Goal: Task Accomplishment & Management: Manage account settings

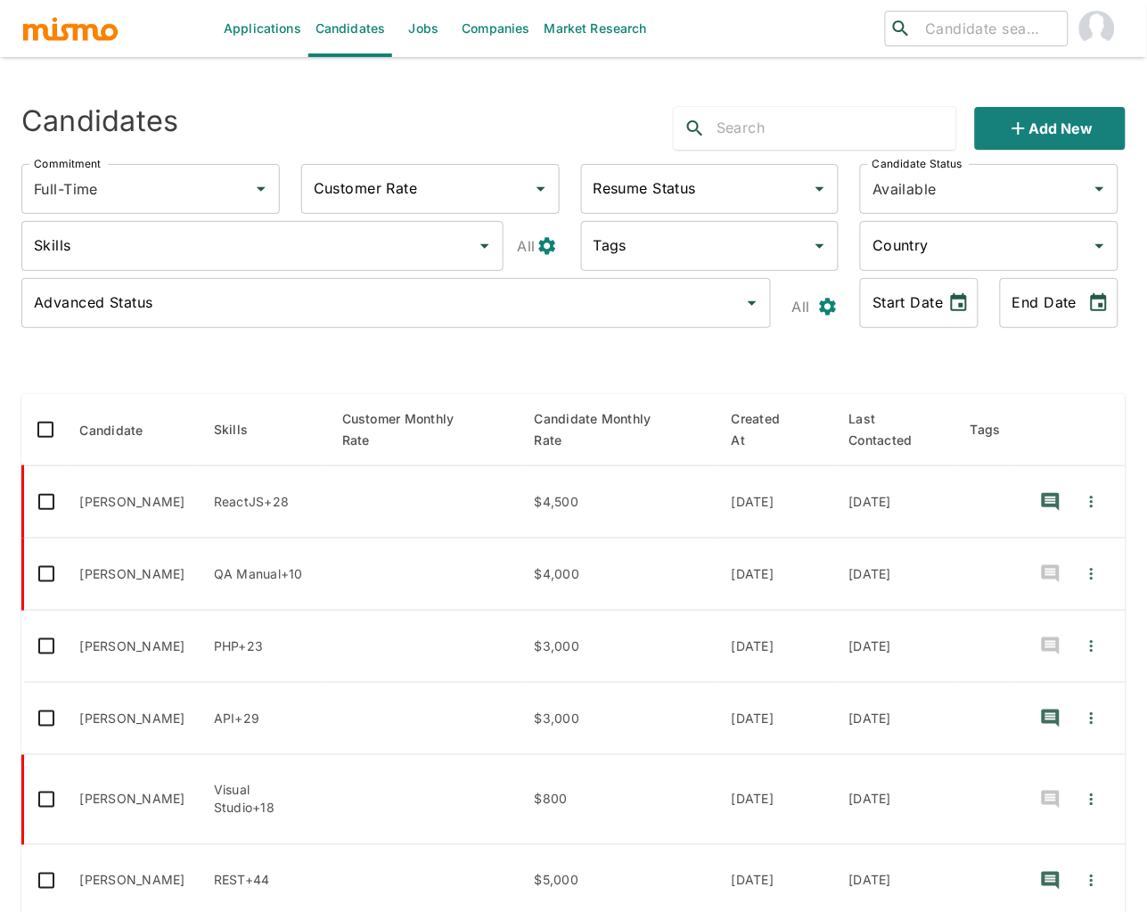
click at [428, 32] on link "Jobs" at bounding box center [423, 28] width 62 height 57
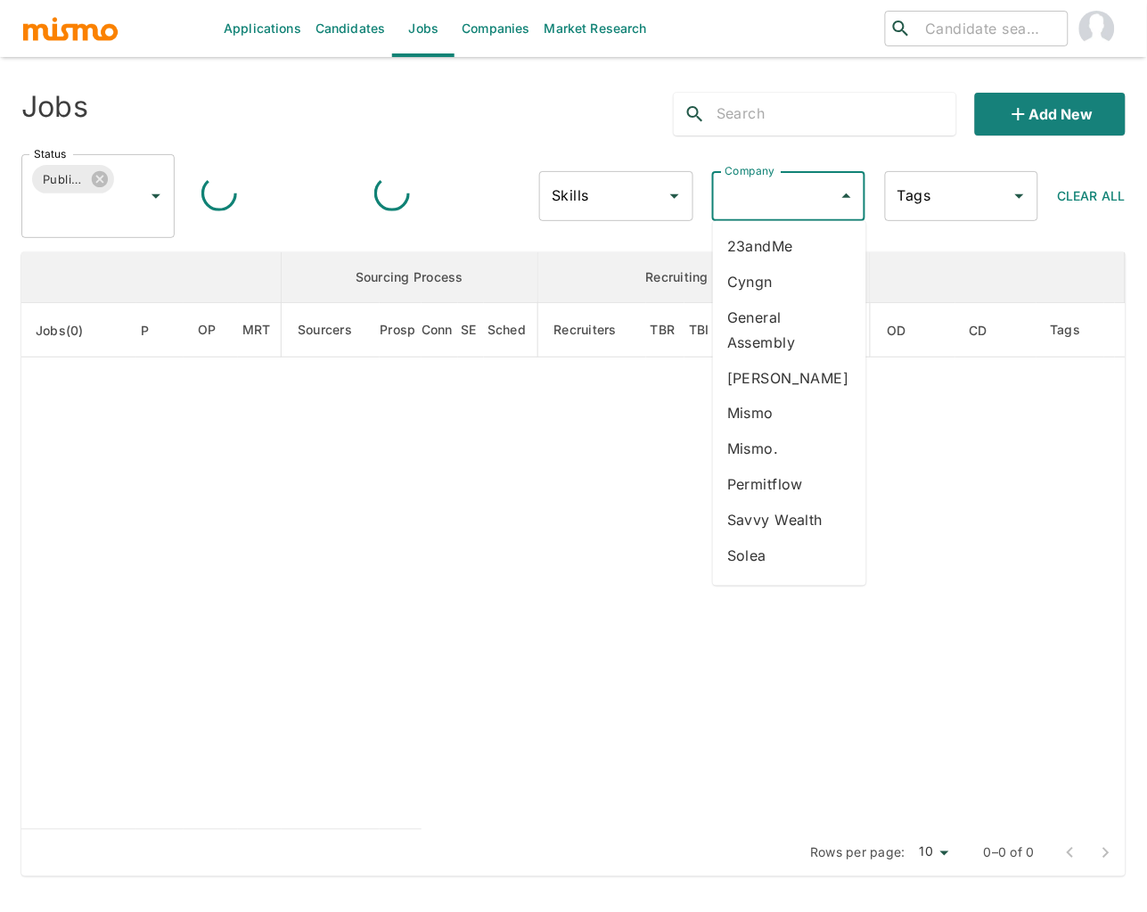
click at [809, 190] on input "Company" at bounding box center [775, 196] width 111 height 34
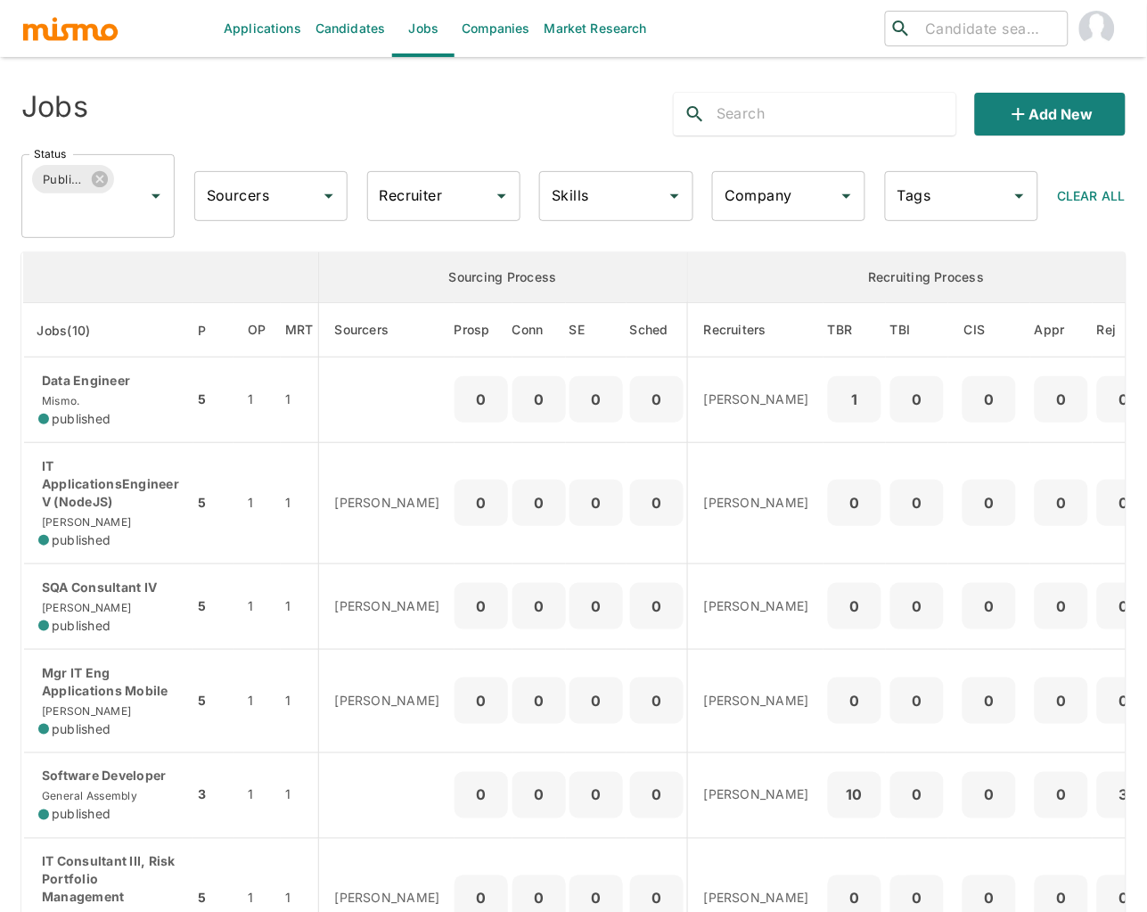
click at [809, 190] on input "Company" at bounding box center [775, 196] width 111 height 34
type input "stars"
click at [797, 247] on li "Starsling" at bounding box center [789, 246] width 153 height 36
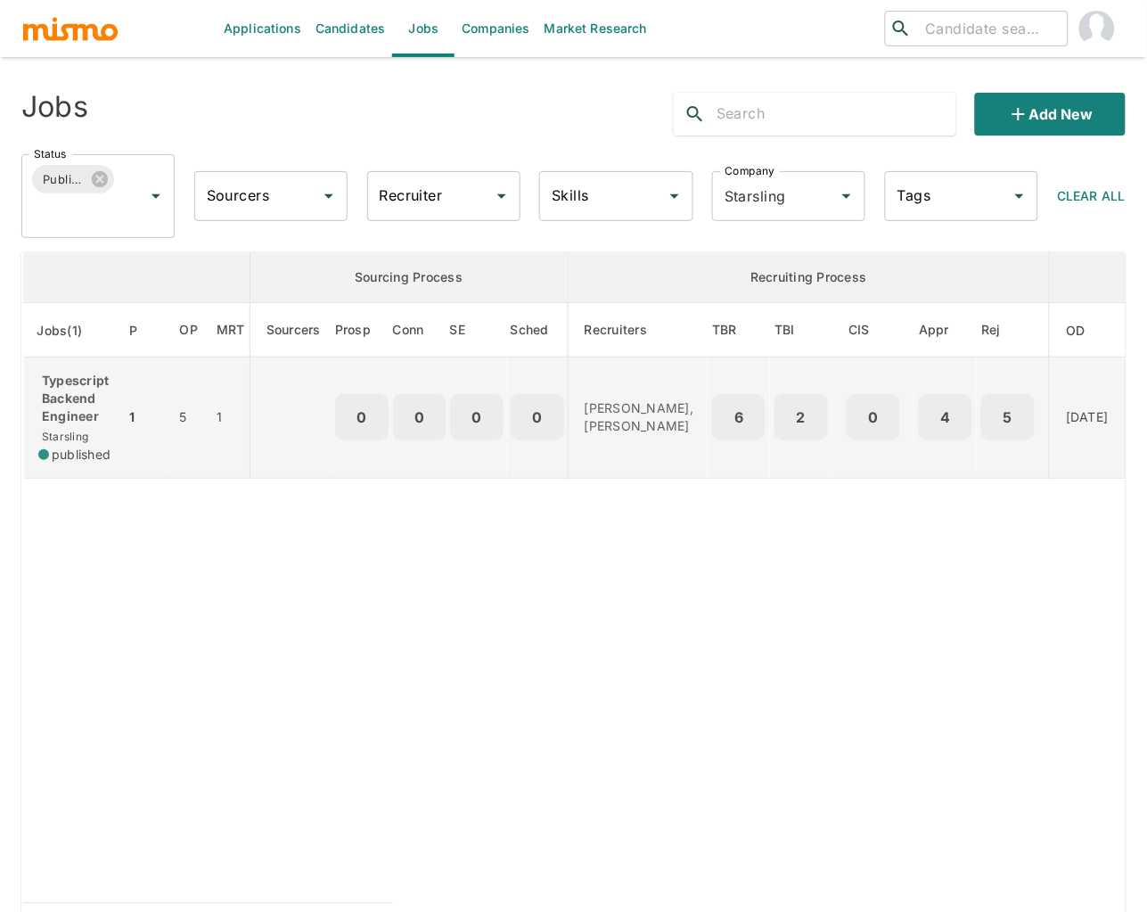
click at [49, 386] on p "Typescript Backend Engineer" at bounding box center [74, 398] width 72 height 53
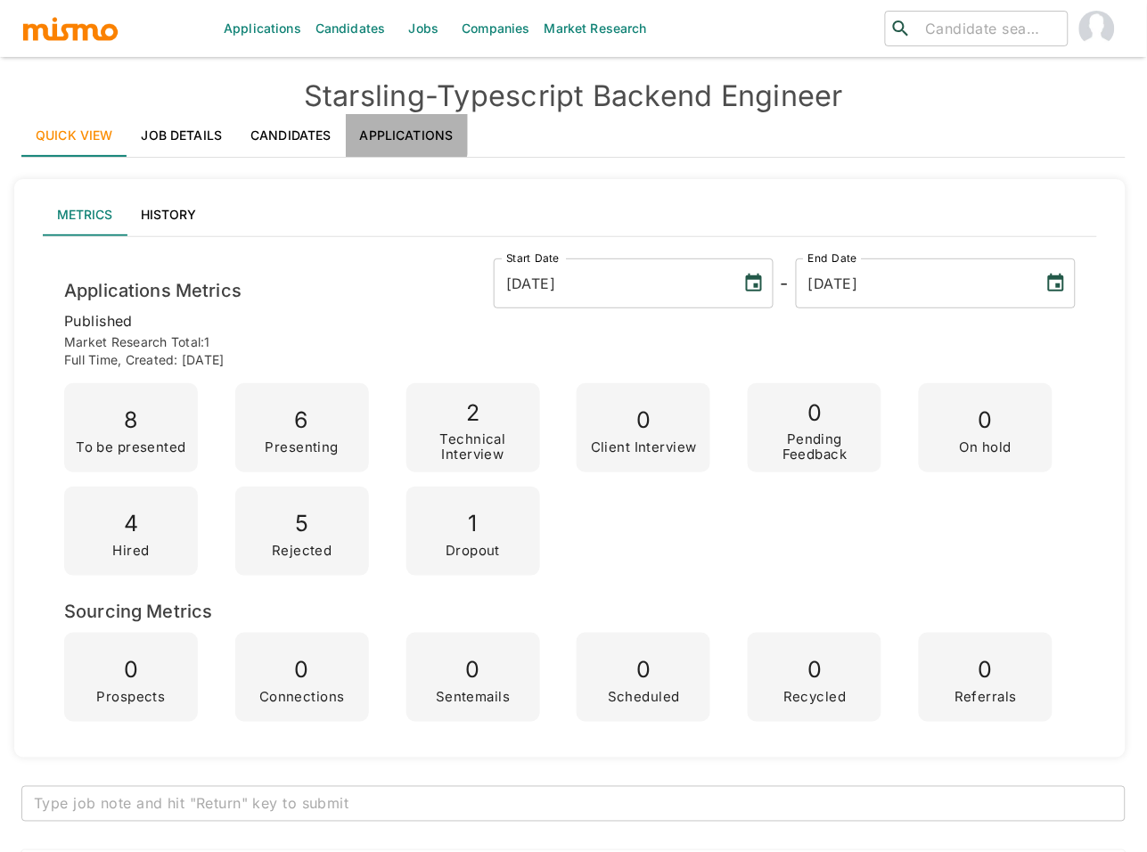
click at [391, 123] on link "Applications" at bounding box center [407, 135] width 122 height 43
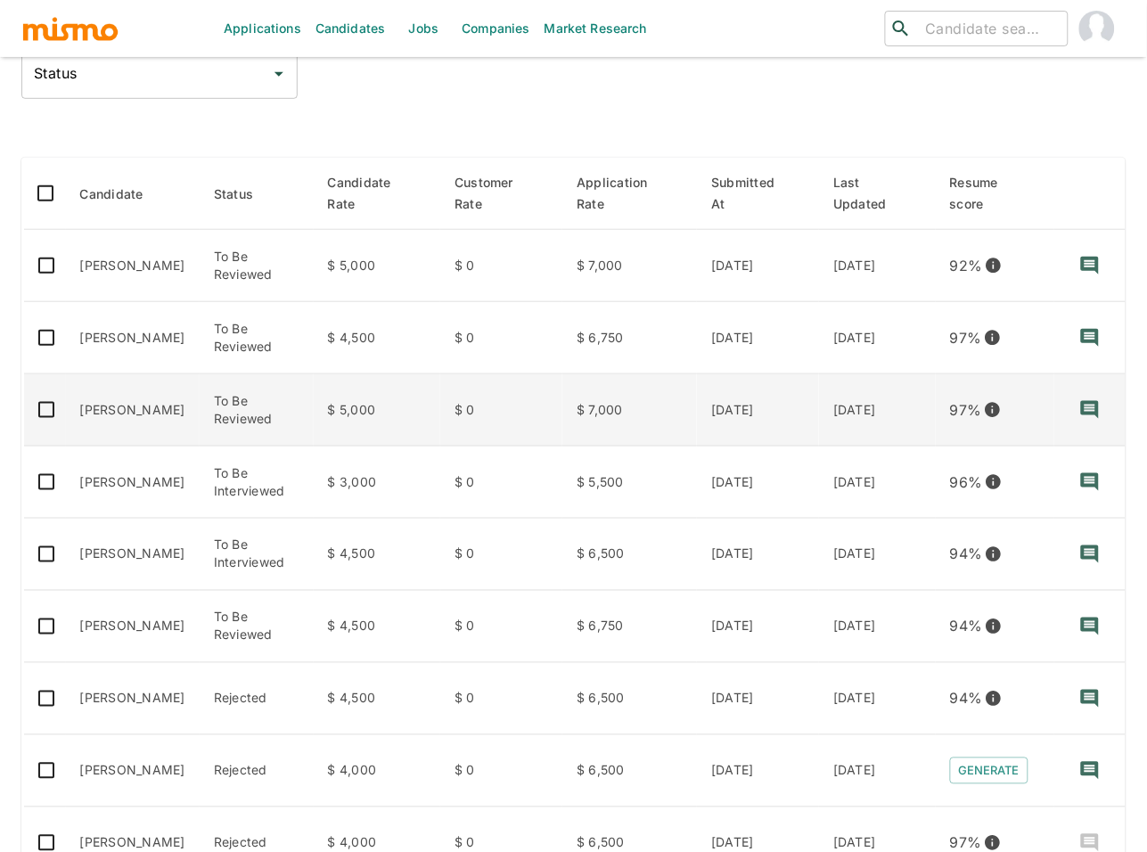
scroll to position [274, 0]
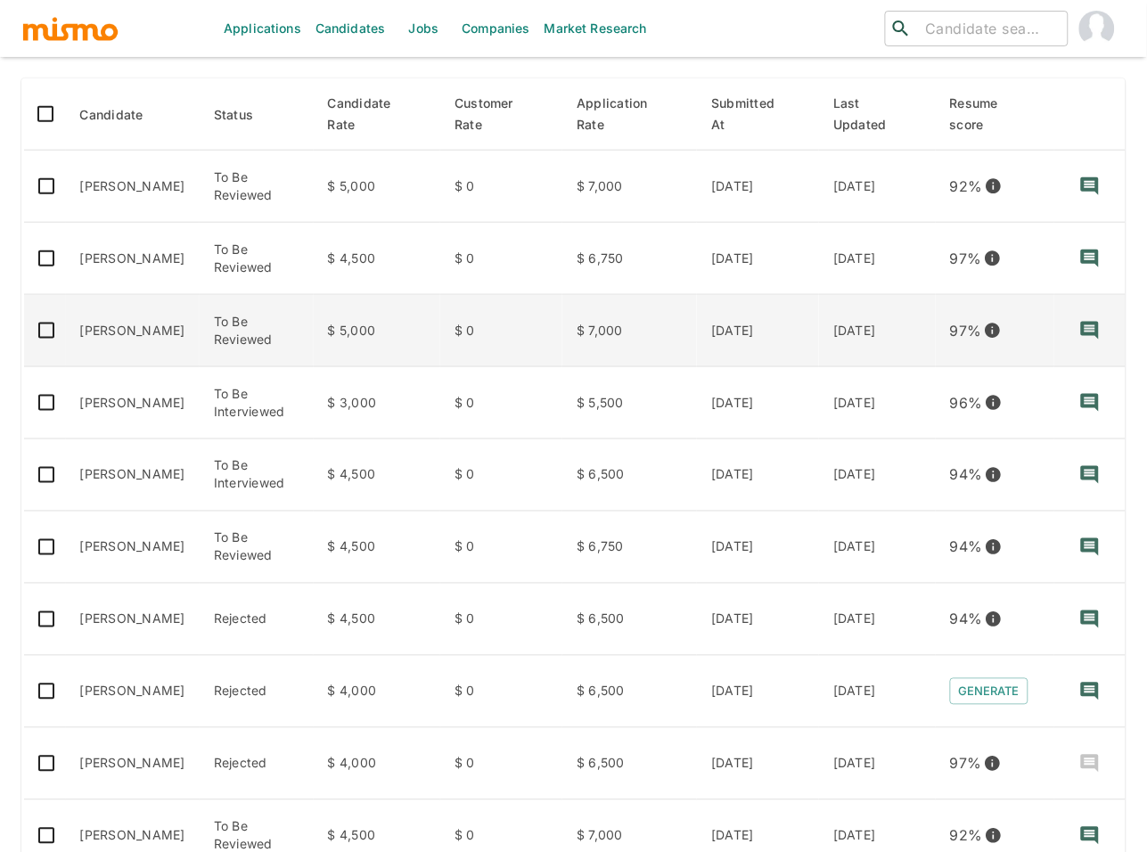
click at [102, 345] on td "[PERSON_NAME]" at bounding box center [133, 331] width 134 height 72
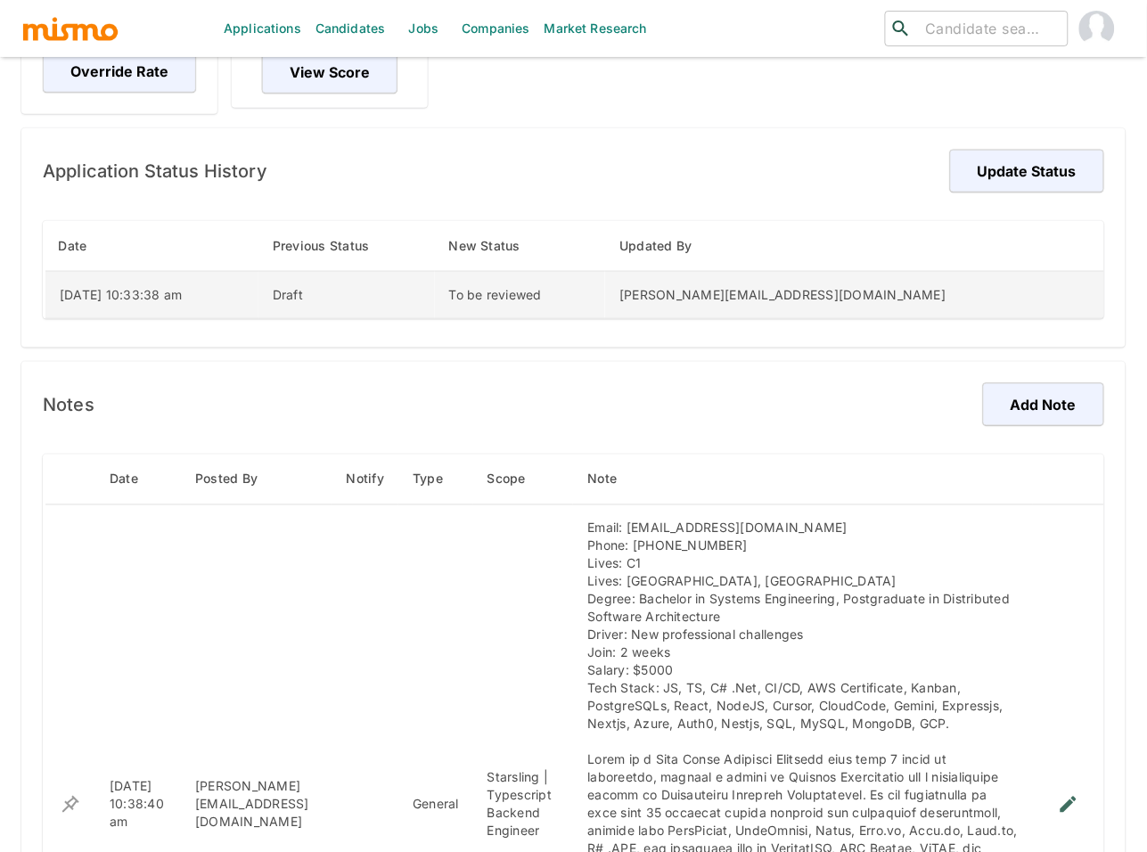
scroll to position [290, 0]
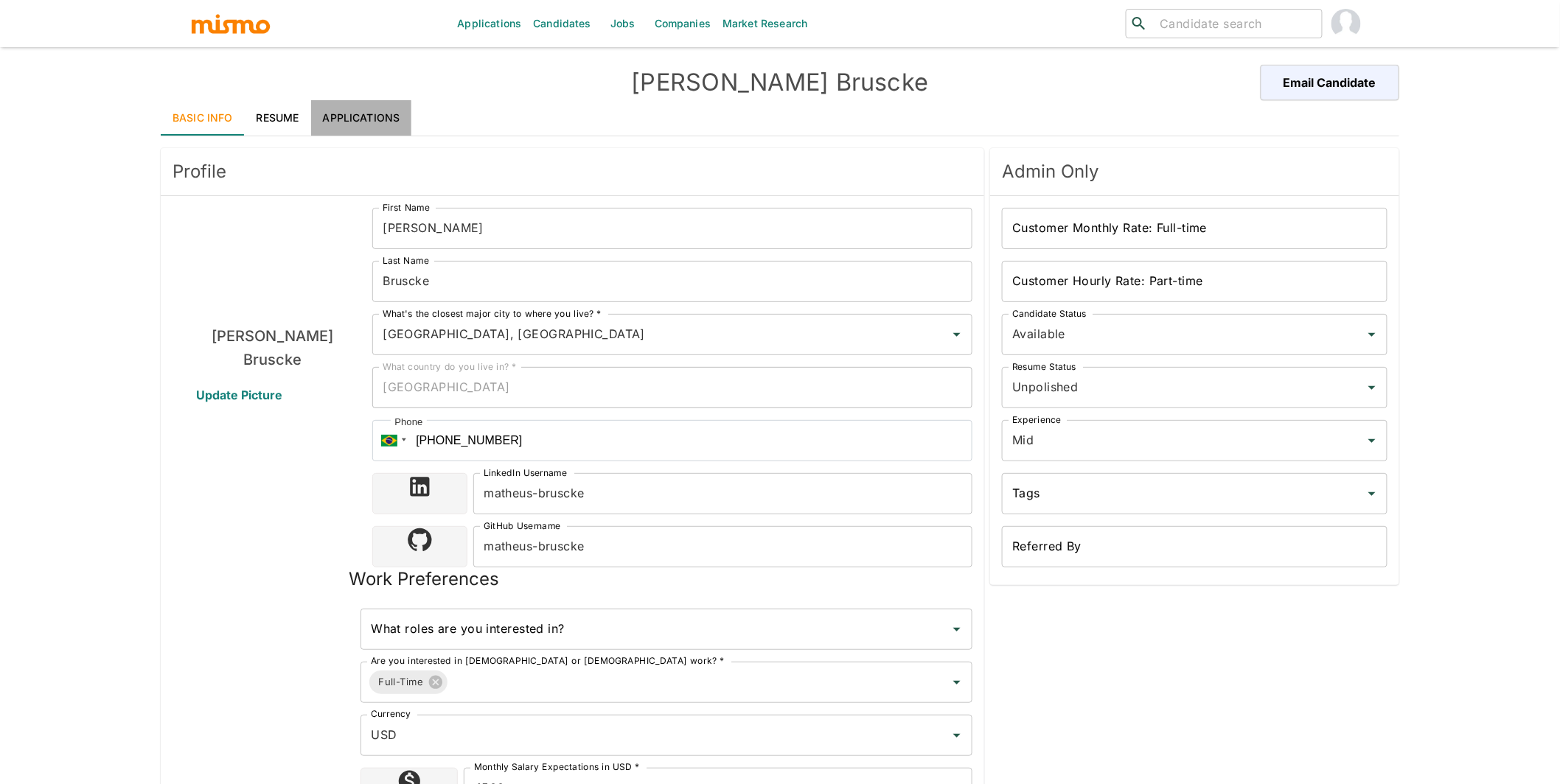
click at [340, 122] on link "Applications" at bounding box center [361, 117] width 101 height 36
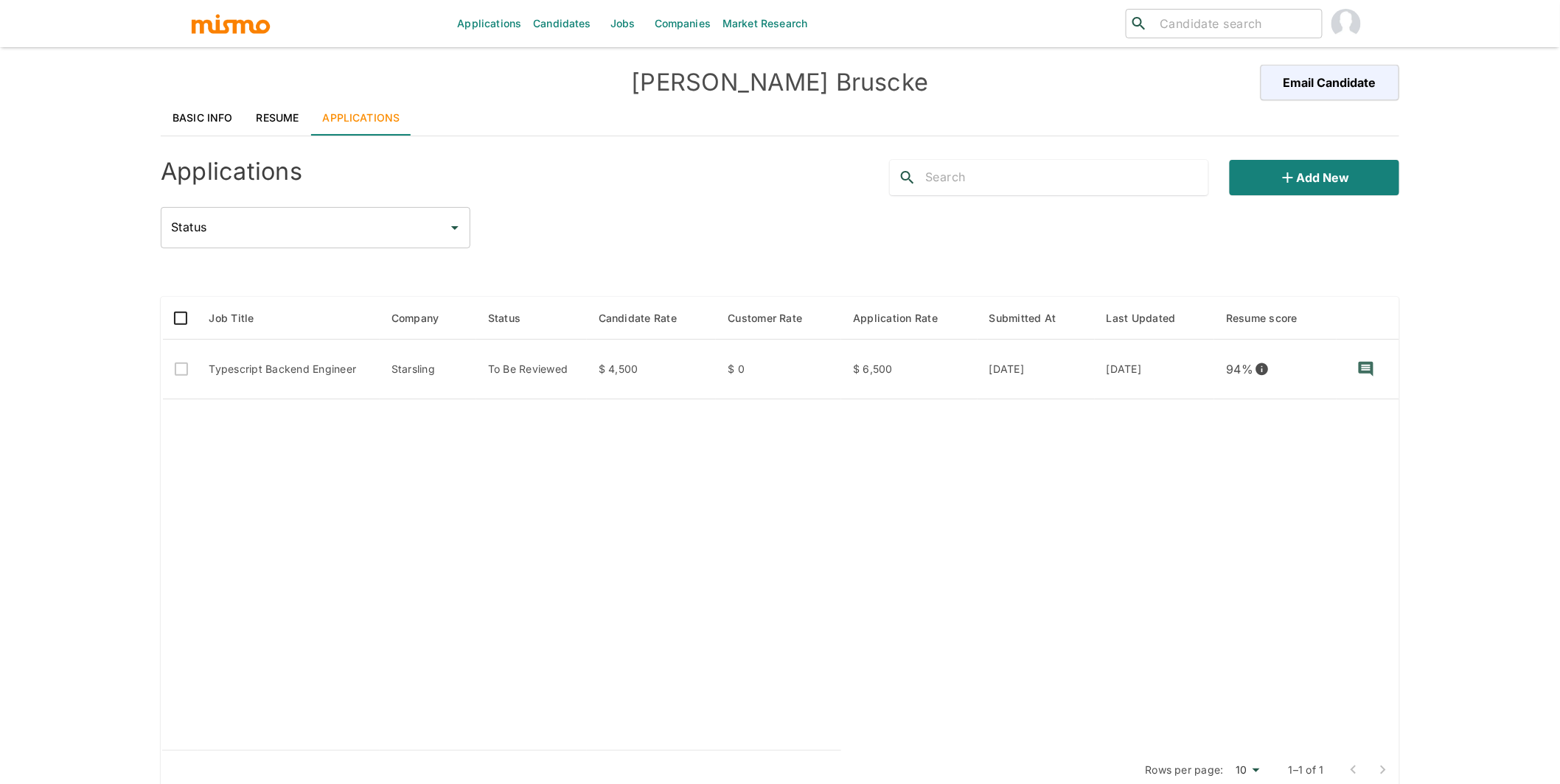
click at [626, 24] on link "Jobs" at bounding box center [623, 23] width 51 height 47
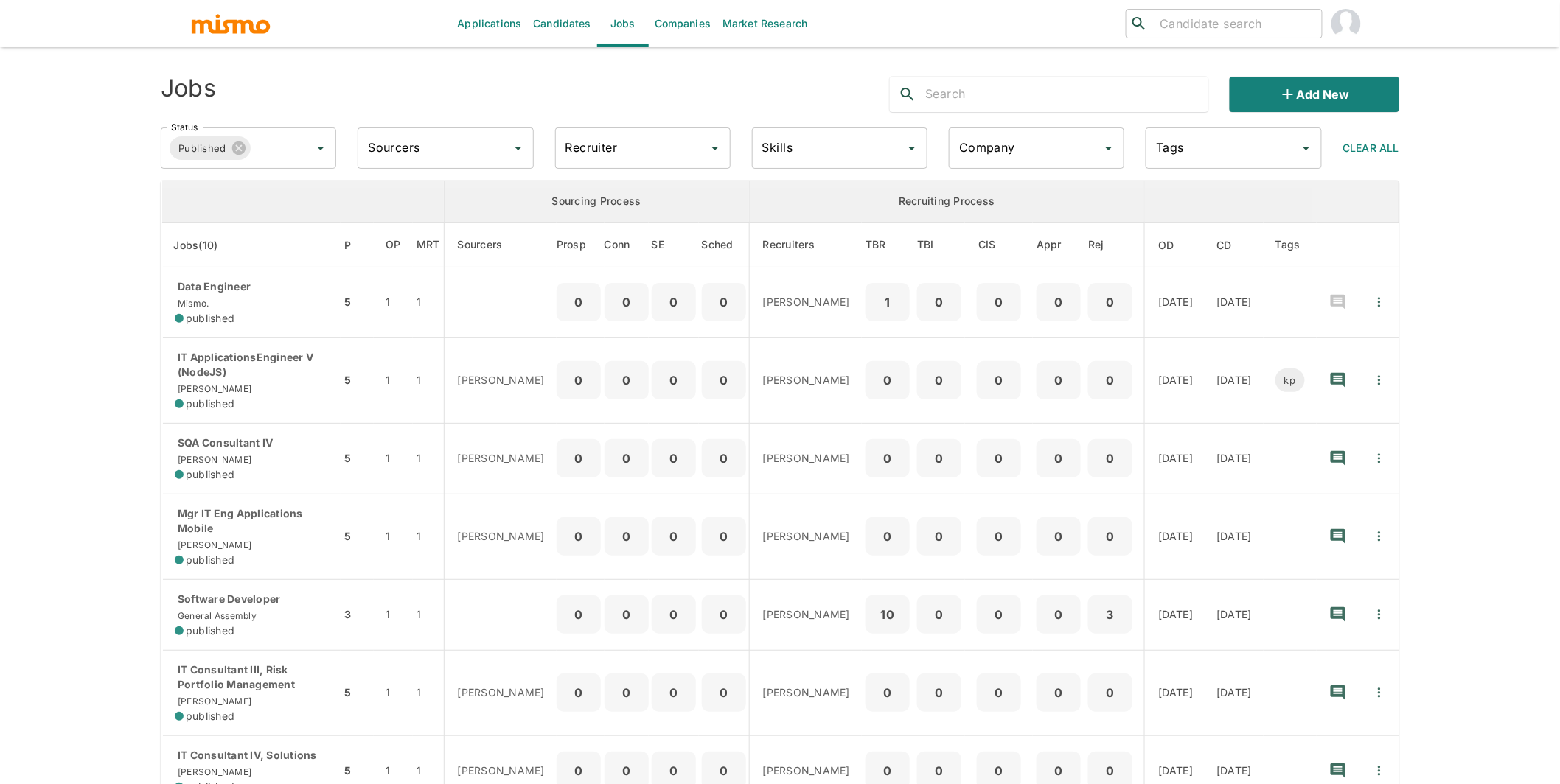
click at [1015, 158] on input "Company" at bounding box center [1025, 148] width 140 height 28
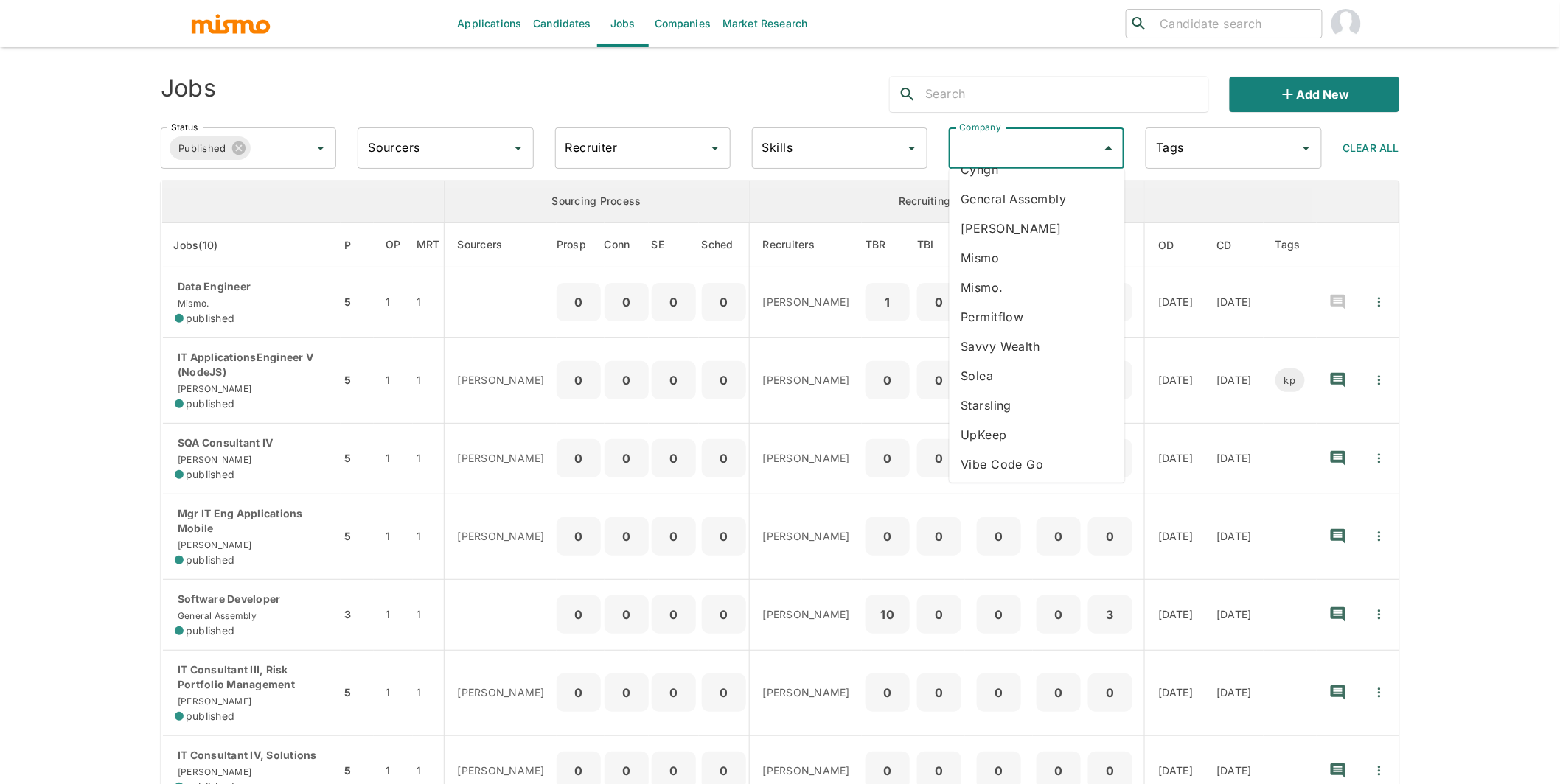
scroll to position [51, 0]
click at [1003, 404] on li "Starsling" at bounding box center [1037, 404] width 175 height 30
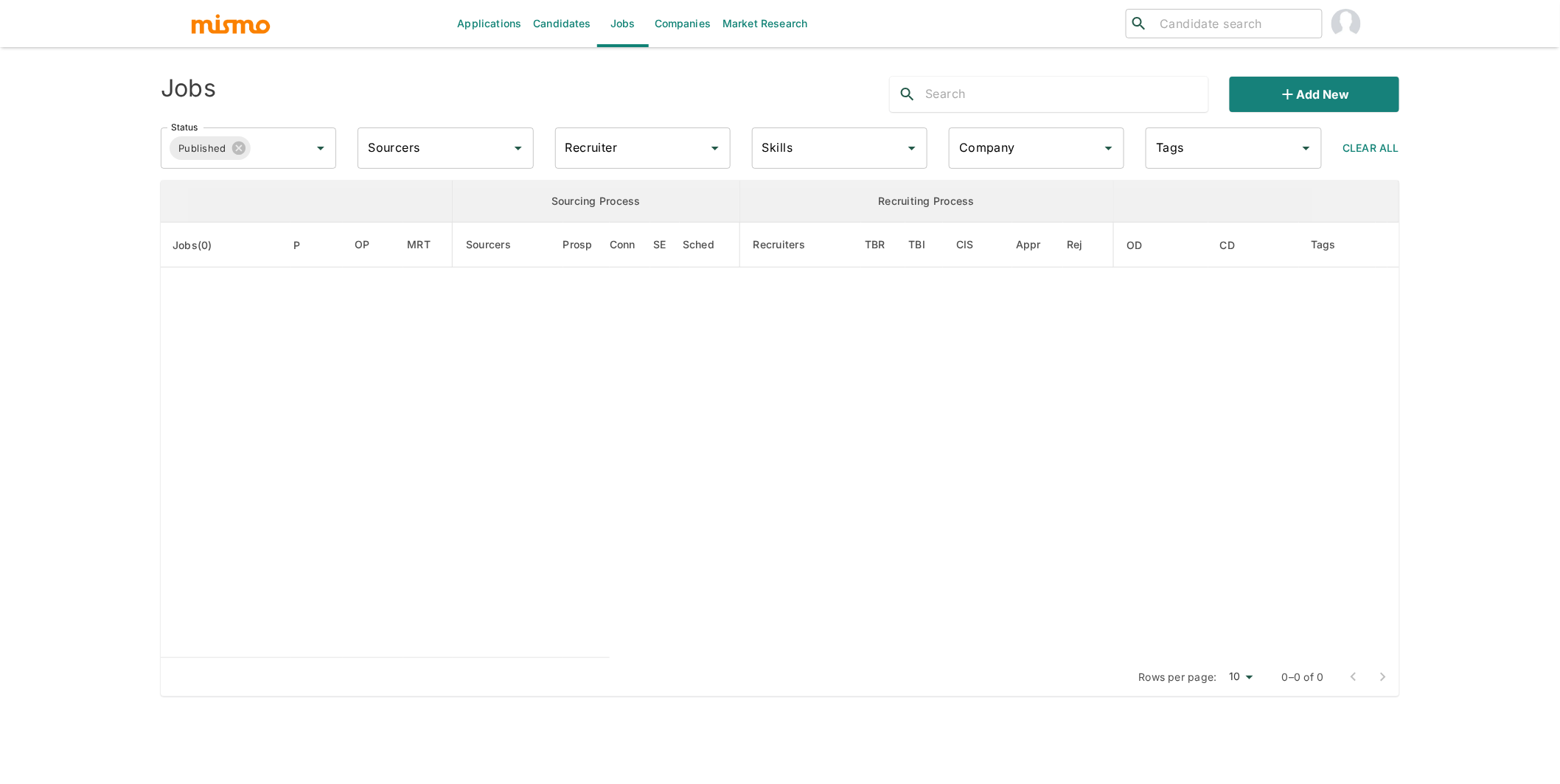
type input "Starsling"
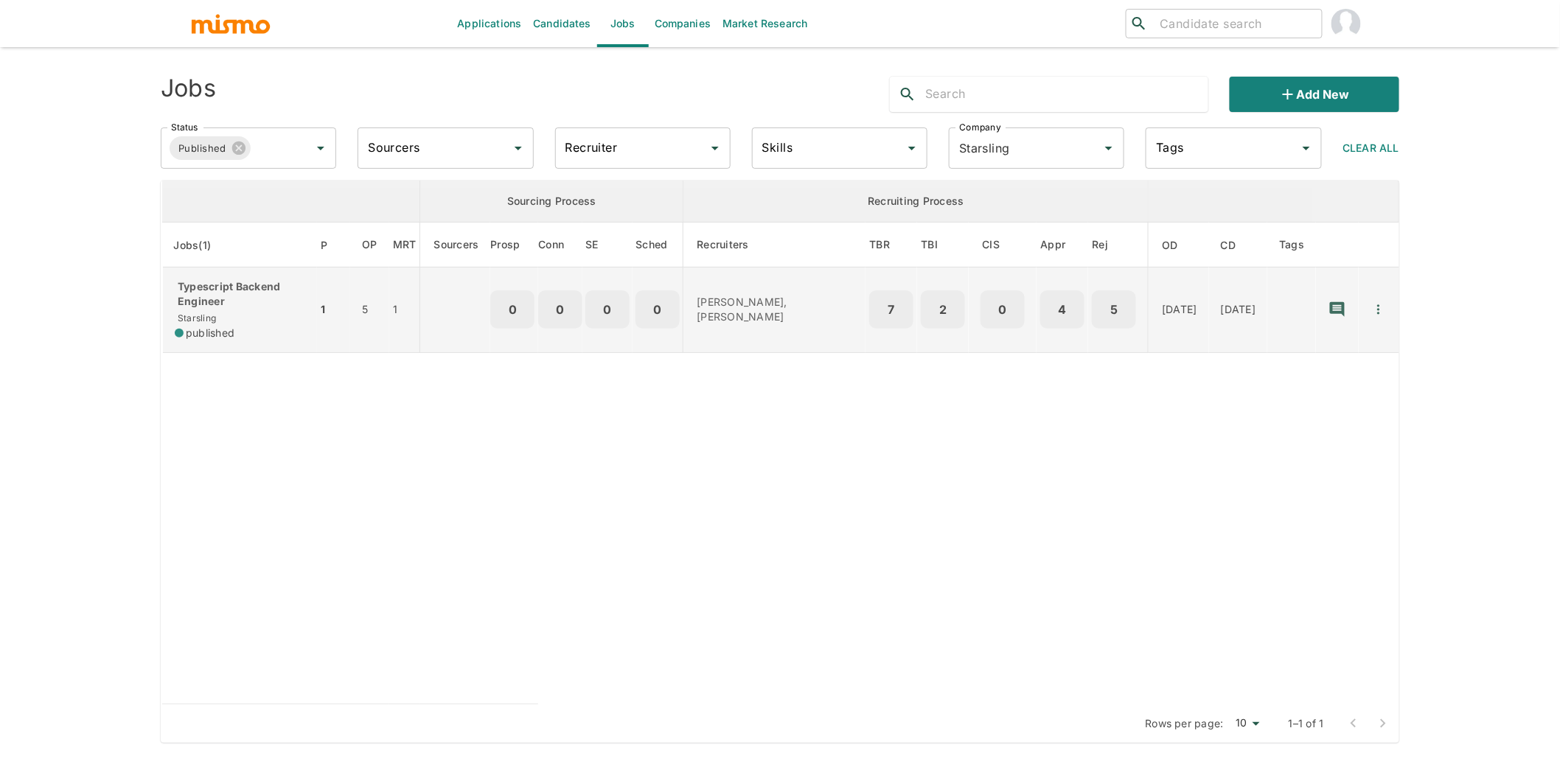
click at [321, 305] on td "1" at bounding box center [333, 310] width 33 height 85
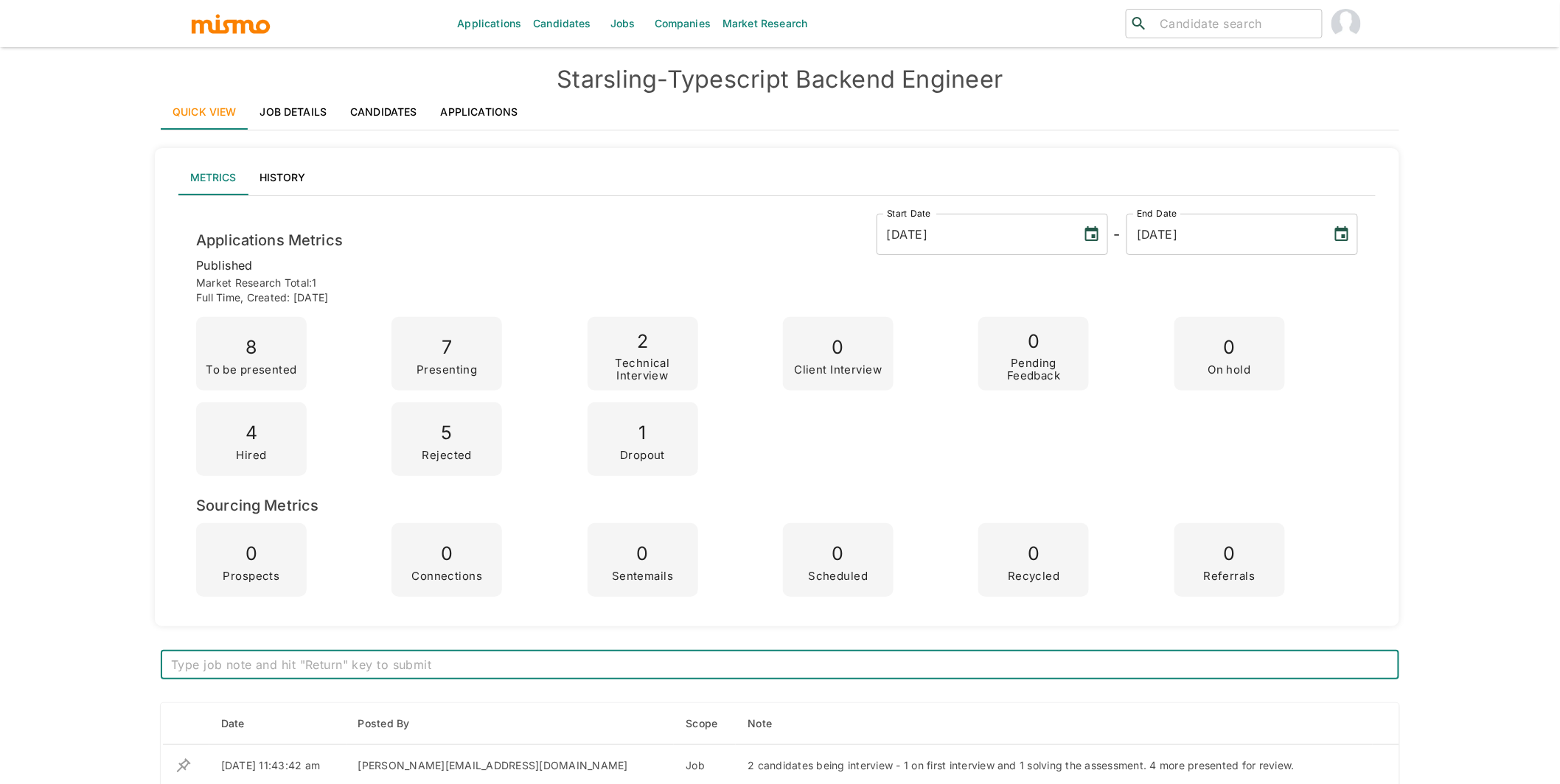
click at [486, 110] on link "Applications" at bounding box center [480, 112] width 101 height 36
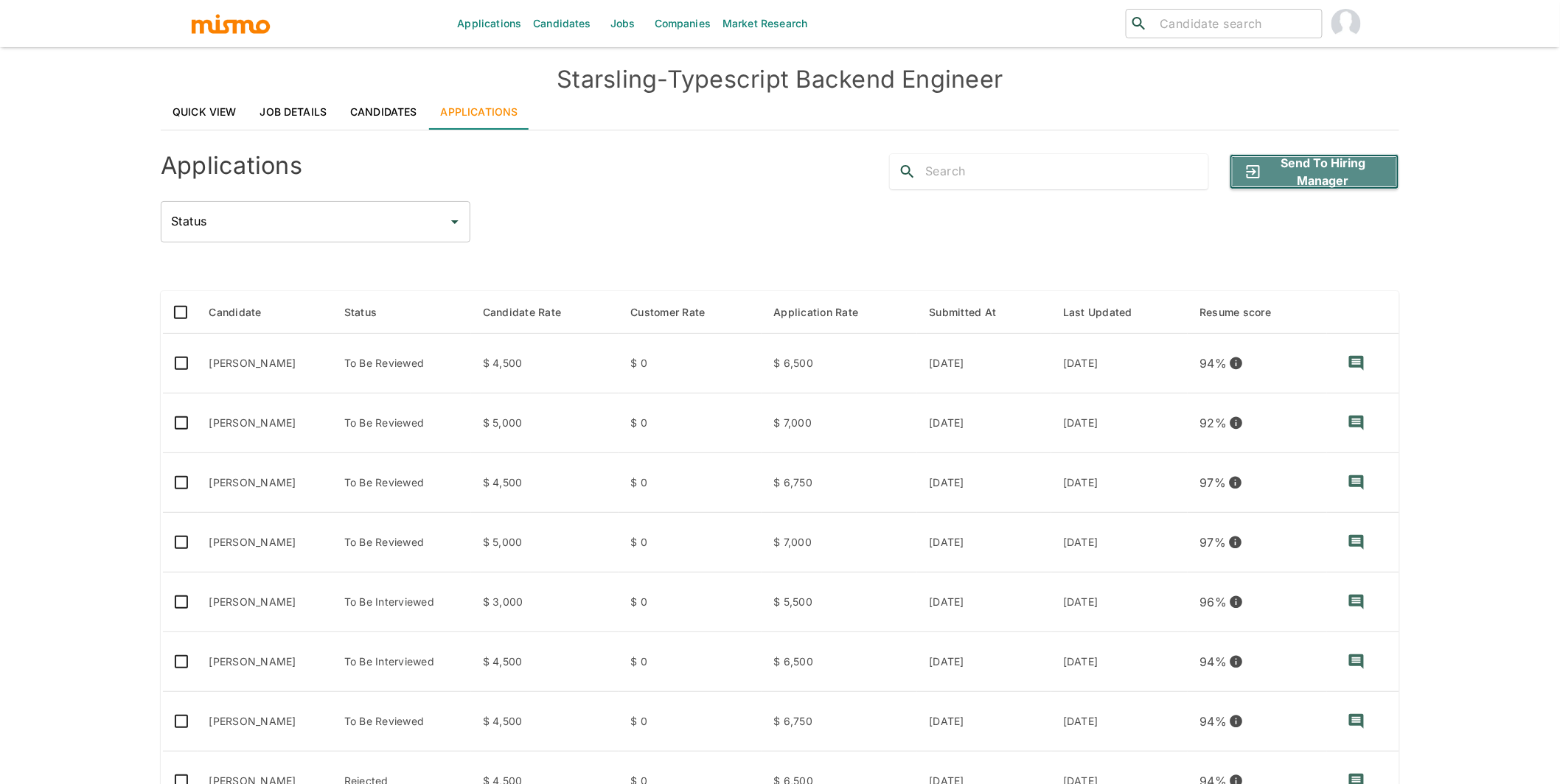
click at [1341, 172] on button "Send to Hiring Manager" at bounding box center [1314, 171] width 170 height 36
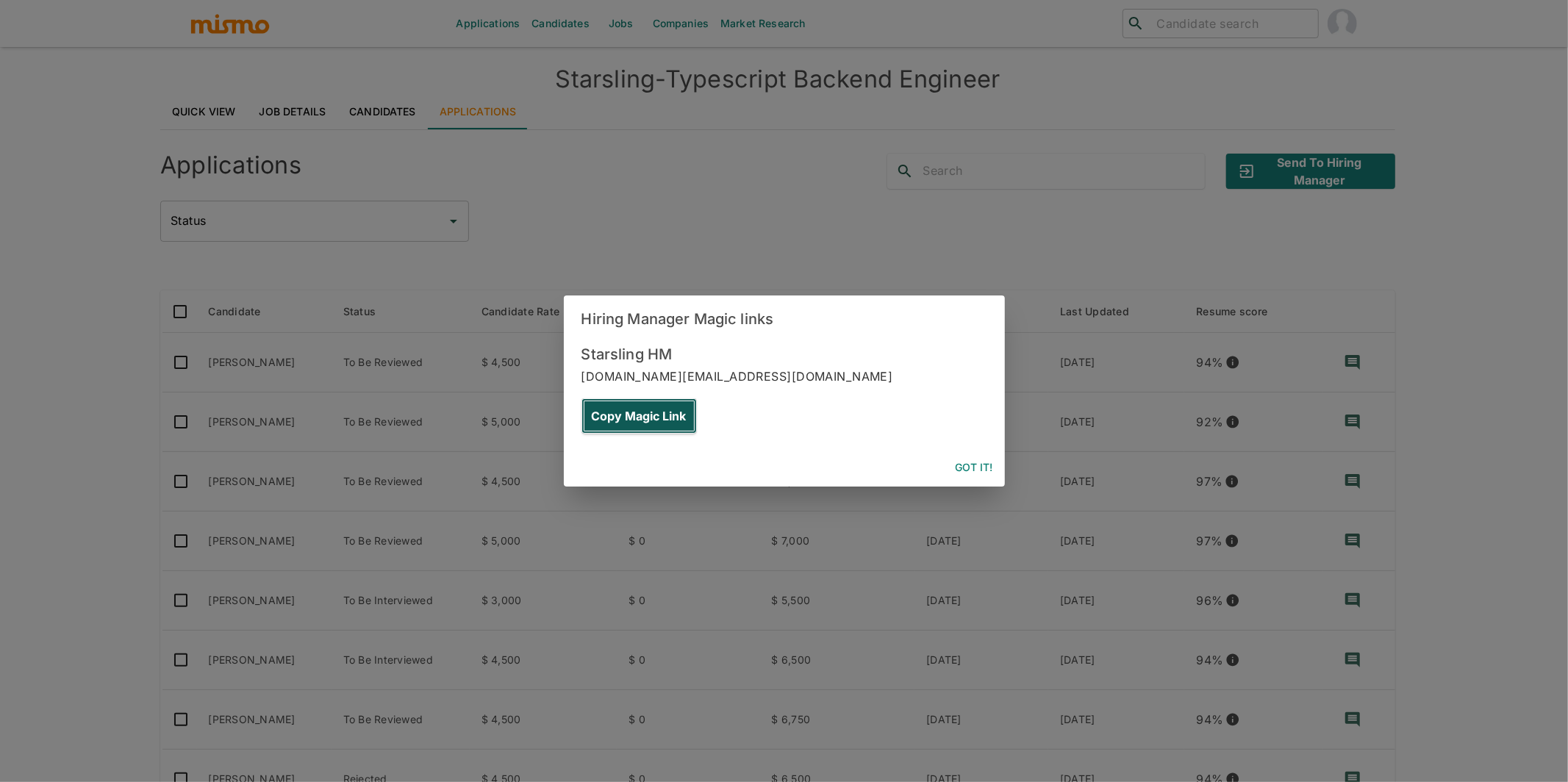
click at [697, 398] on button "Copy Magic Link" at bounding box center [639, 416] width 115 height 35
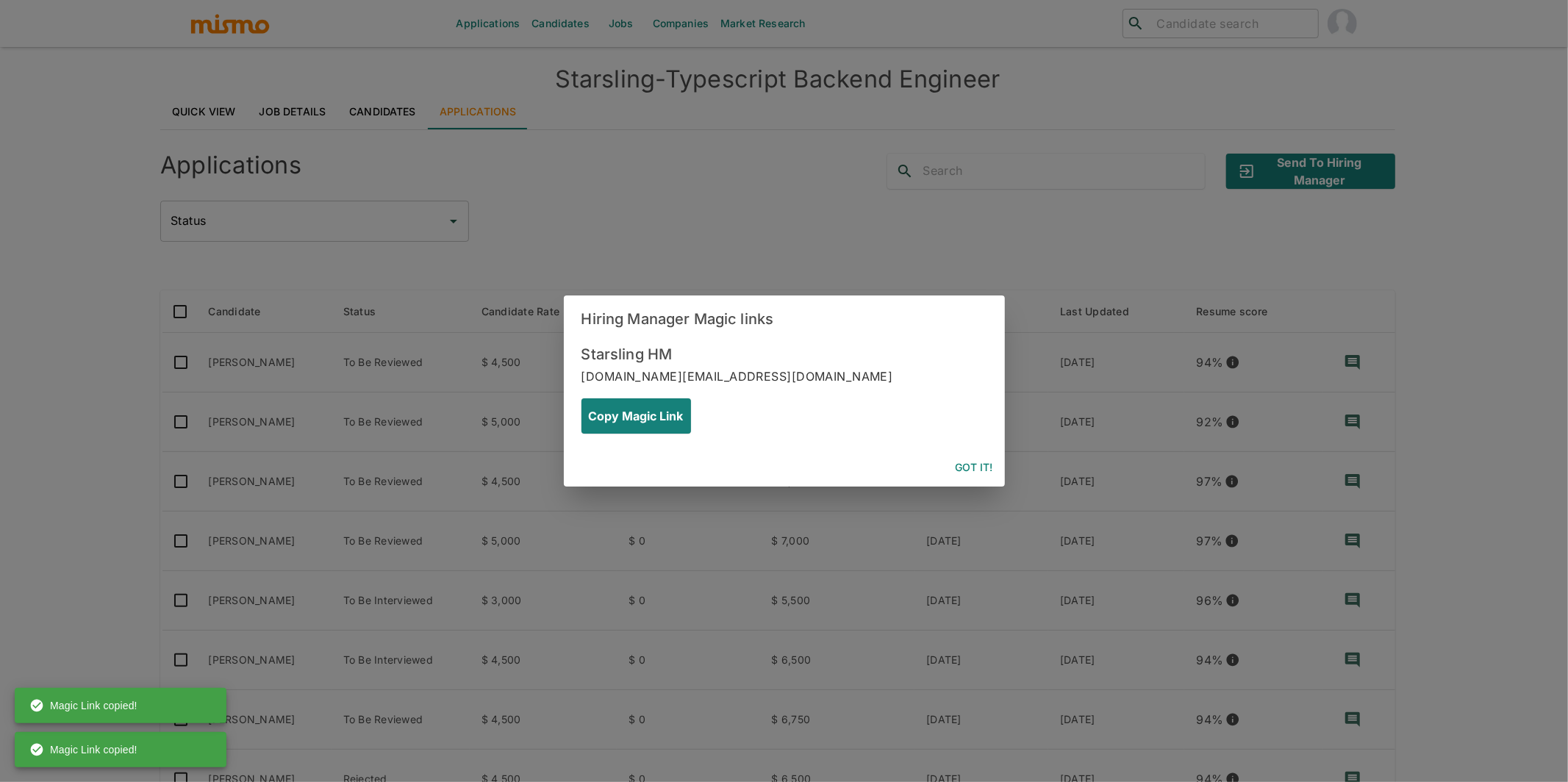
click at [981, 455] on button "Got it!" at bounding box center [975, 468] width 49 height 27
